Goal: Find specific page/section: Find specific page/section

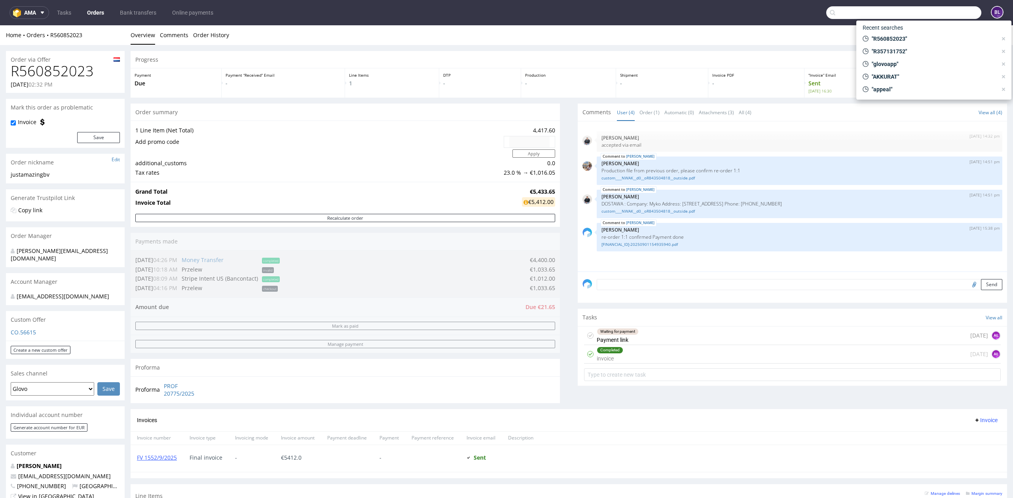
click at [938, 9] on input "text" at bounding box center [903, 12] width 155 height 13
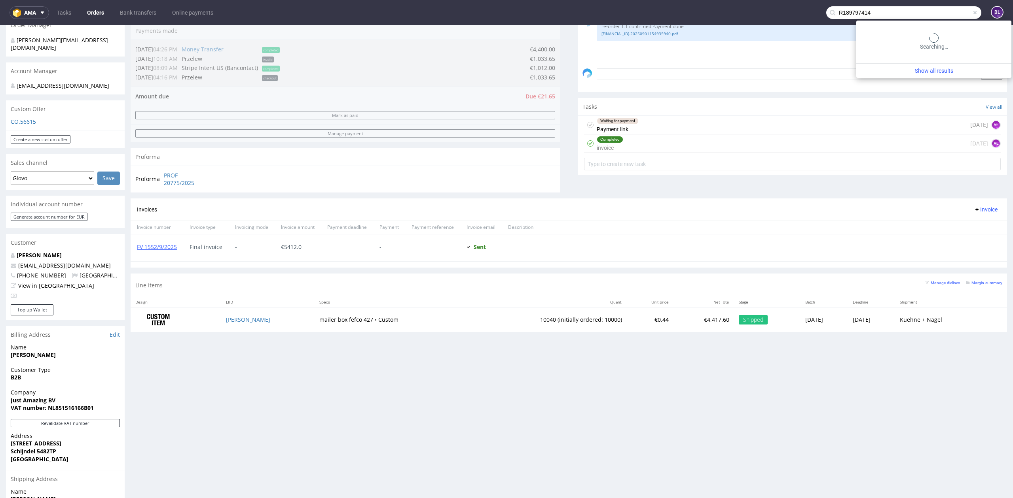
type input "R189797414"
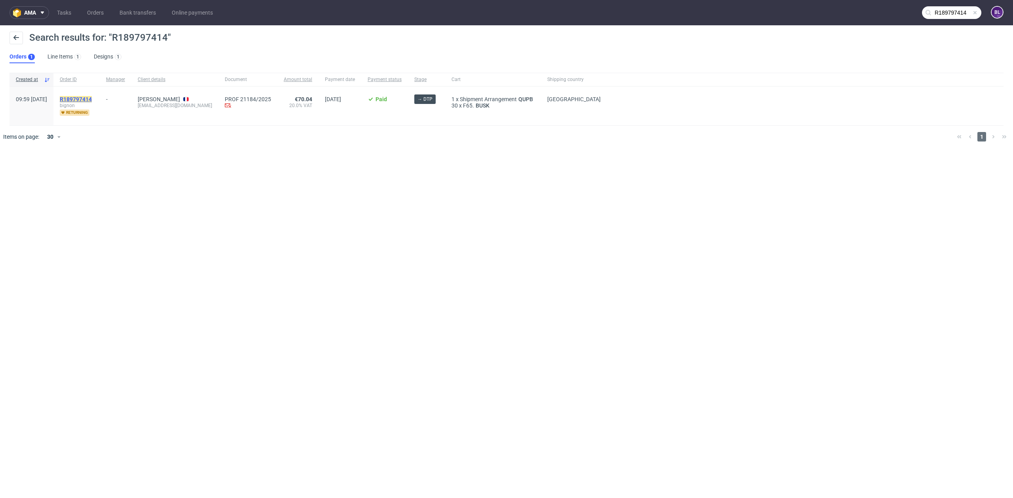
click at [88, 100] on mark "R189797414" at bounding box center [76, 99] width 32 height 6
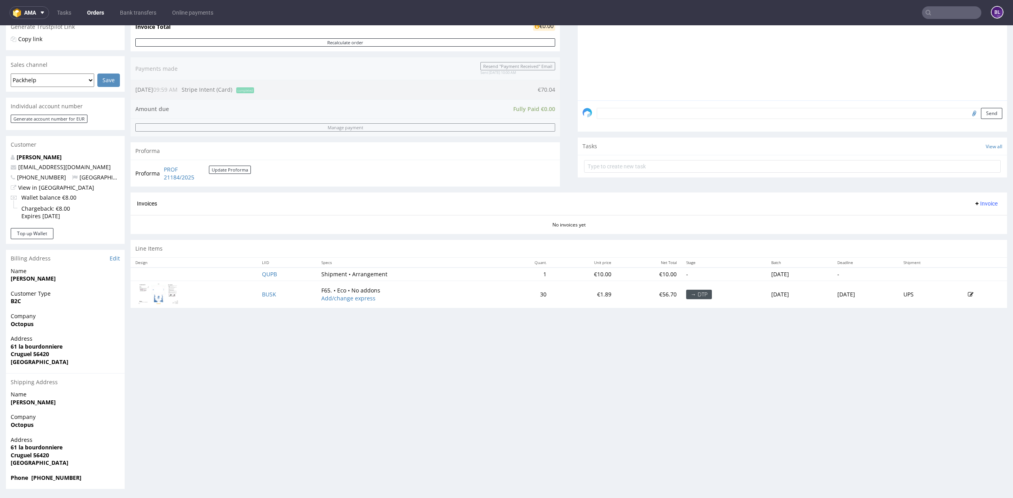
scroll to position [172, 0]
click at [182, 172] on link "PROF 21184/2025" at bounding box center [186, 172] width 45 height 15
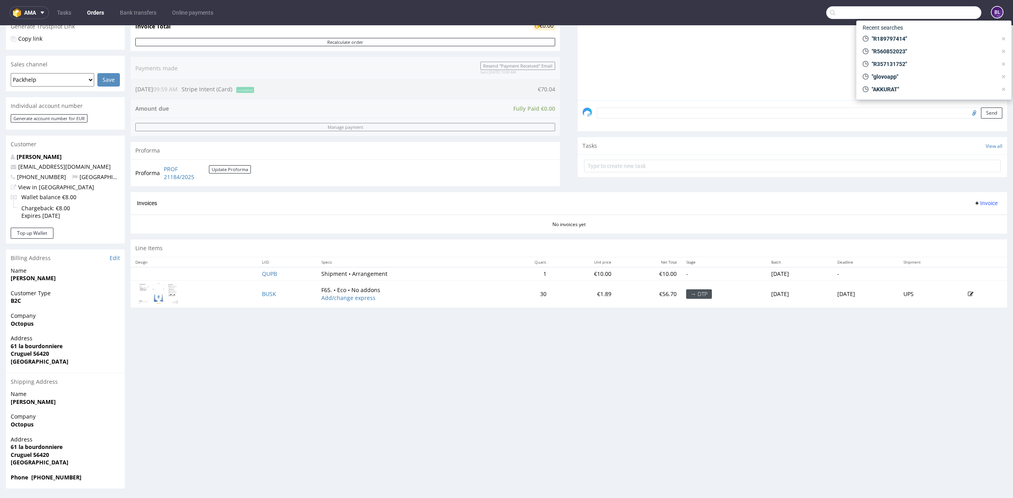
click at [948, 12] on input "text" at bounding box center [903, 12] width 155 height 13
type input "R707895154"
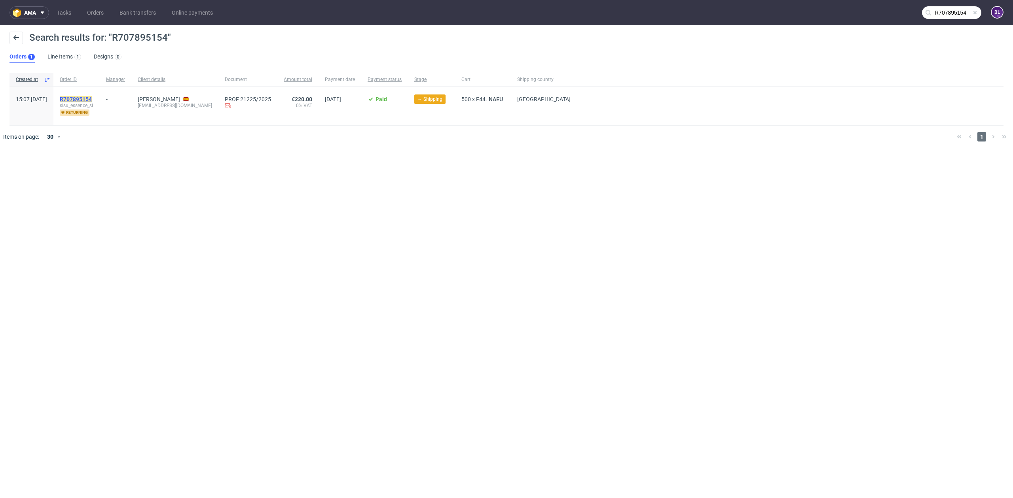
click at [92, 98] on mark "R707895154" at bounding box center [76, 99] width 32 height 6
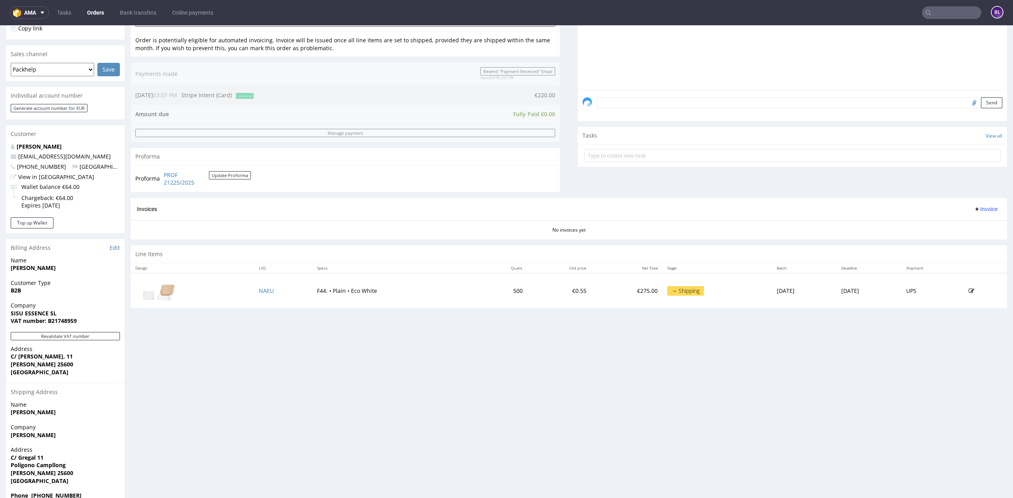
scroll to position [200, 0]
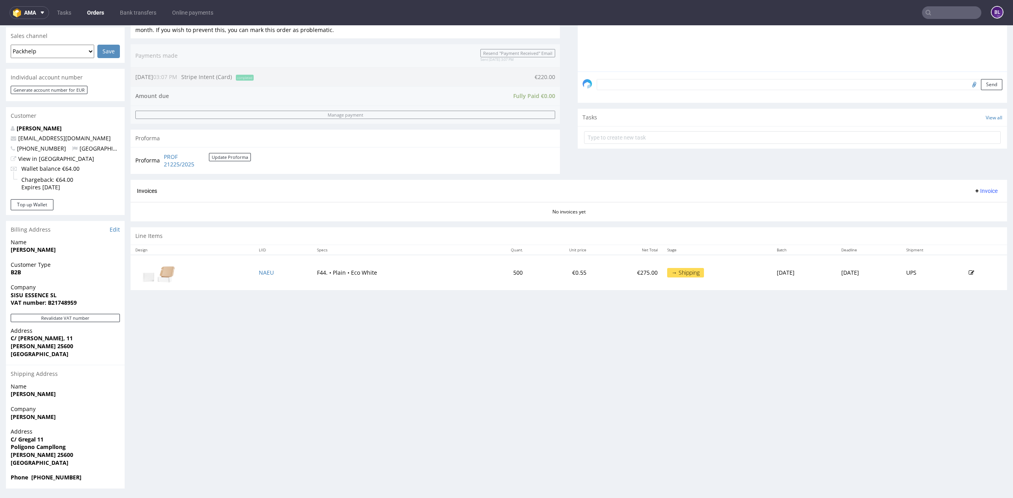
click at [958, 10] on input "text" at bounding box center [951, 12] width 59 height 13
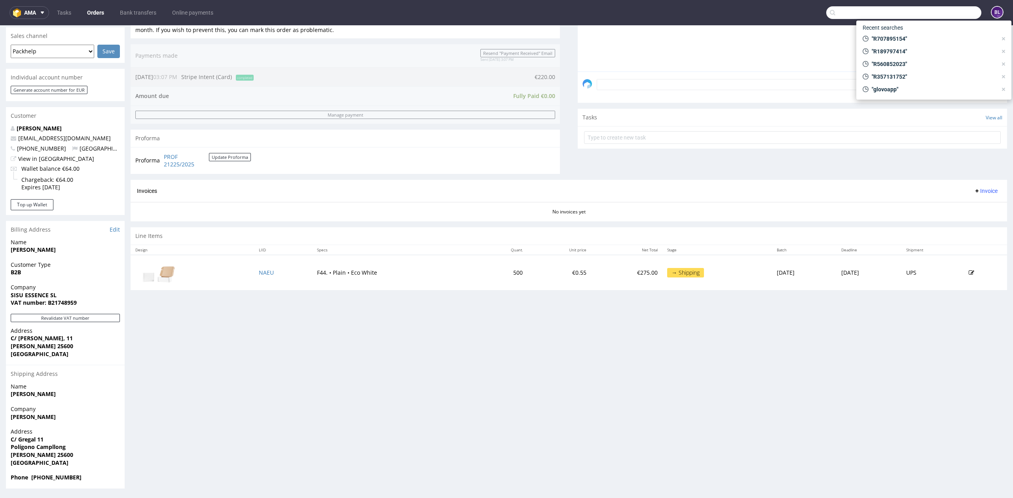
paste input "R051761267"
type input "R051761267"
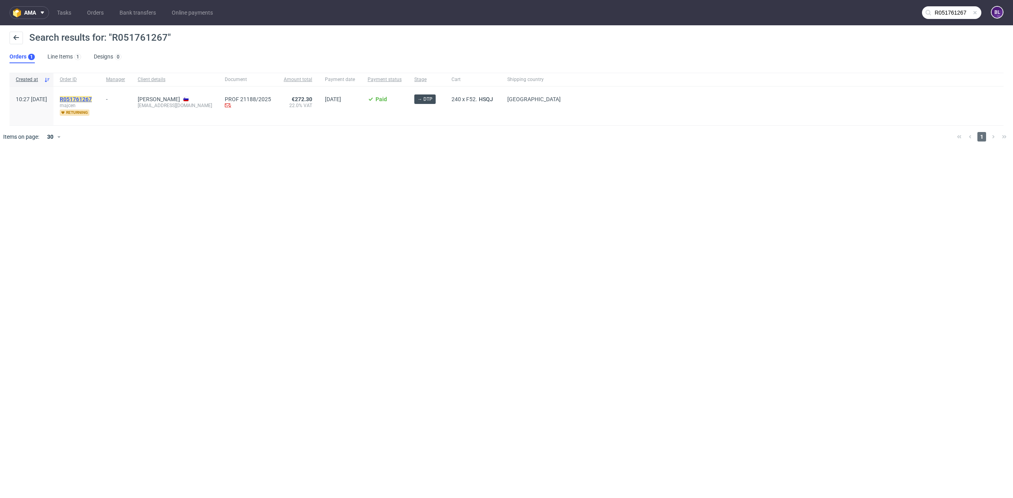
click at [92, 99] on mark "R051761267" at bounding box center [76, 99] width 32 height 6
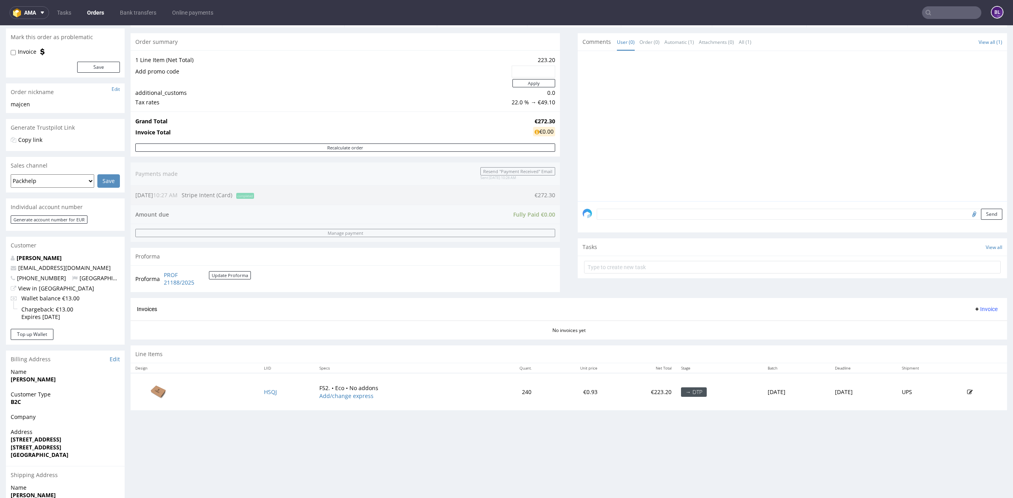
scroll to position [165, 0]
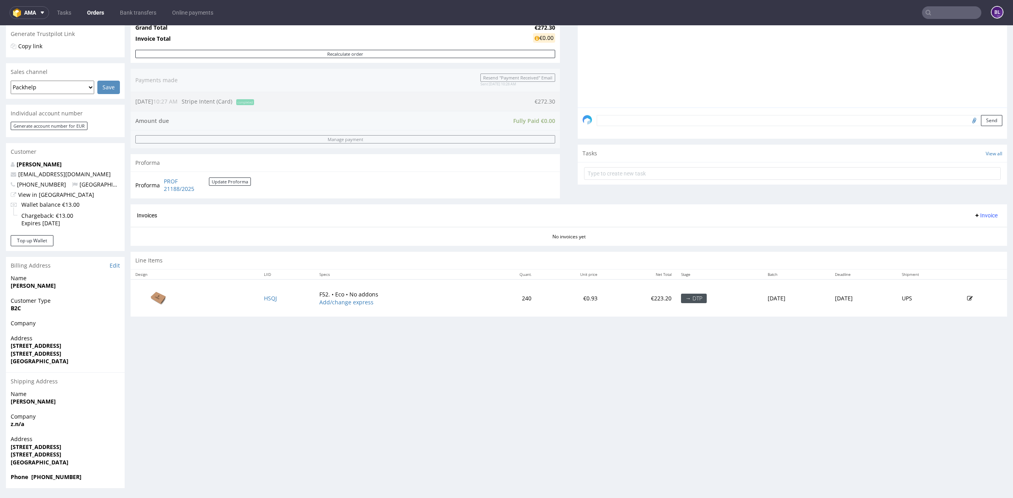
drag, startPoint x: 9, startPoint y: 287, endPoint x: 70, endPoint y: 284, distance: 61.4
click at [70, 284] on div "Name [PERSON_NAME]" at bounding box center [65, 286] width 119 height 23
copy strong "[PERSON_NAME]"
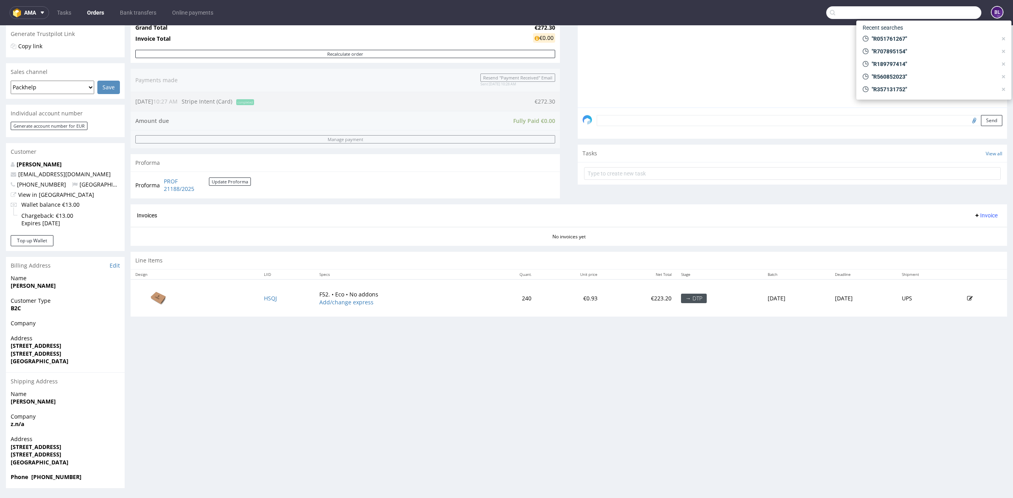
click at [944, 14] on input "text" at bounding box center [903, 12] width 155 height 13
paste input "R350988304"
type input "R350988304"
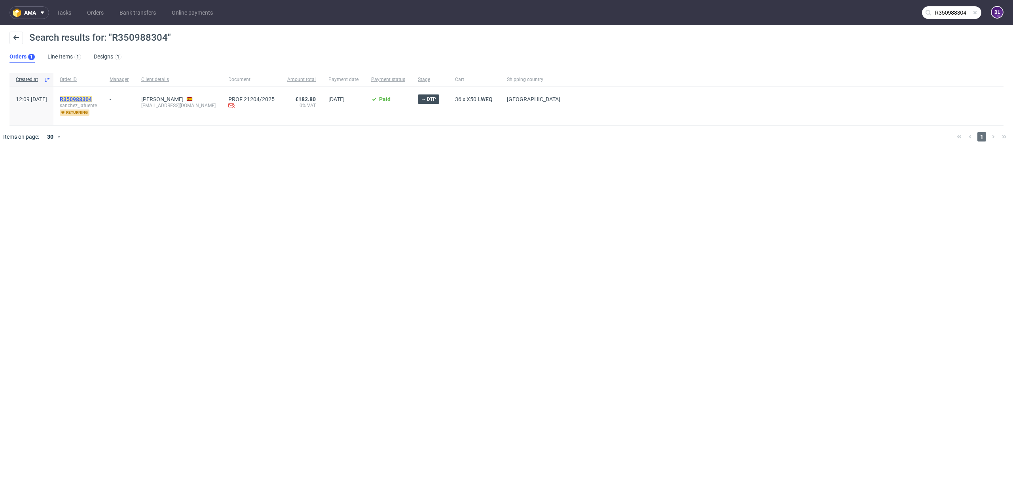
click at [92, 99] on mark "R350988304" at bounding box center [76, 99] width 32 height 6
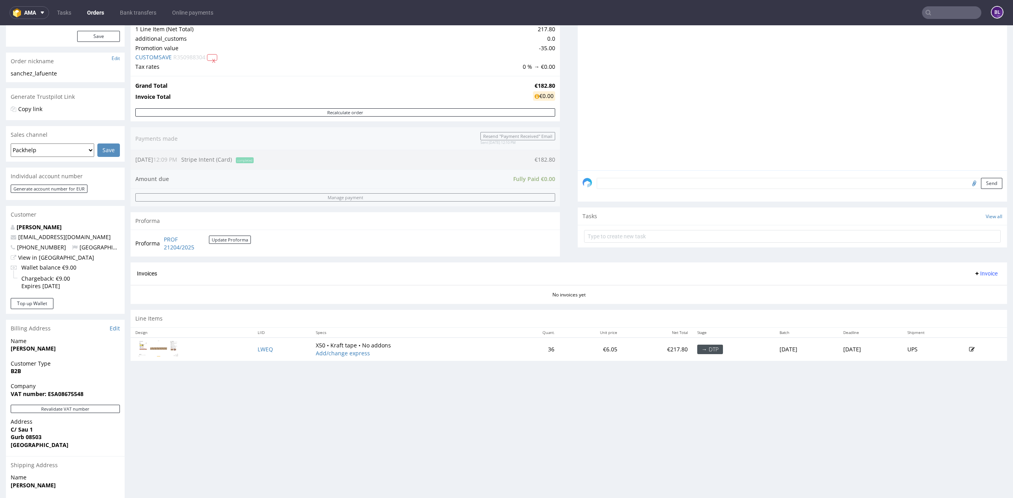
scroll to position [105, 0]
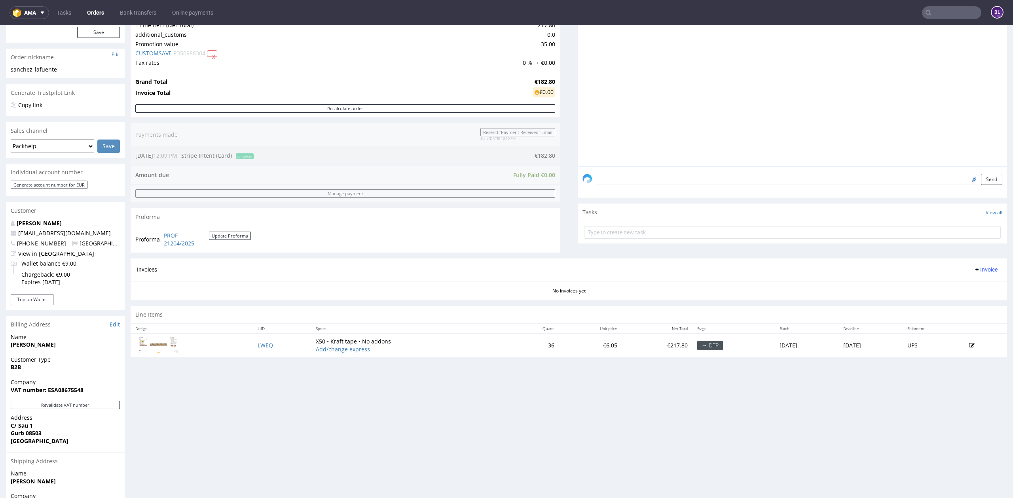
drag, startPoint x: 10, startPoint y: 347, endPoint x: 76, endPoint y: 343, distance: 66.2
click at [76, 343] on div "Name [PERSON_NAME]" at bounding box center [65, 344] width 119 height 23
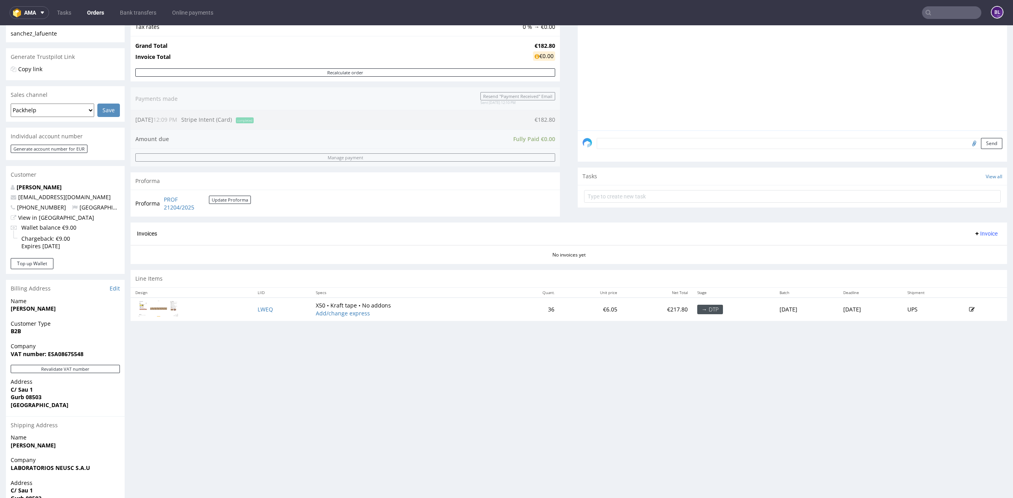
scroll to position [158, 0]
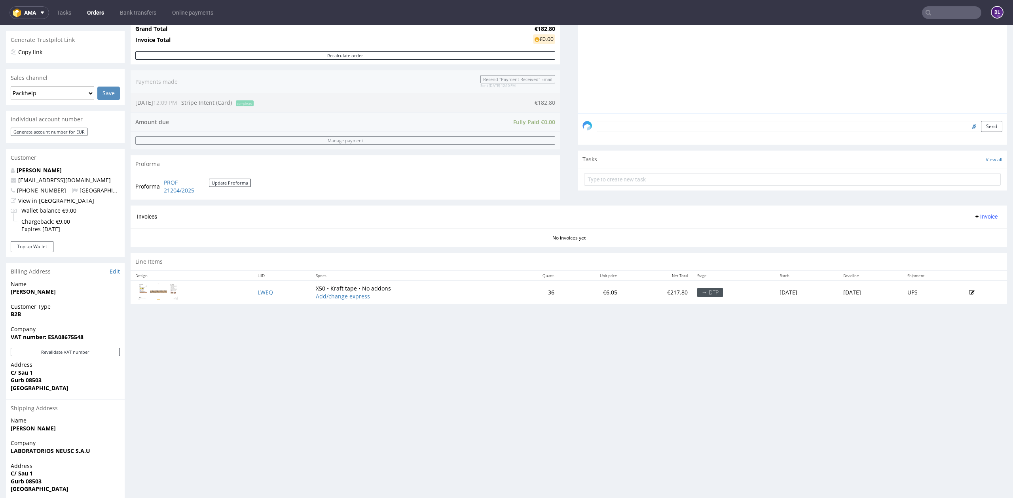
copy strong "[PERSON_NAME]"
click at [171, 186] on link "PROF 21204/2025" at bounding box center [186, 186] width 45 height 15
